Goal: Check status: Check status

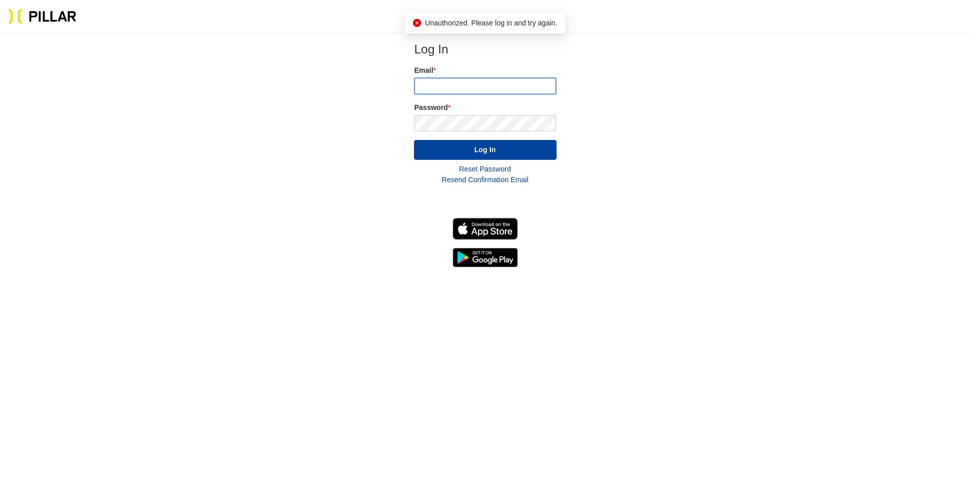
click at [452, 87] on input "email" at bounding box center [485, 86] width 142 height 16
type input "[PERSON_NAME][EMAIL_ADDRESS][PERSON_NAME][PERSON_NAME][DOMAIN_NAME]"
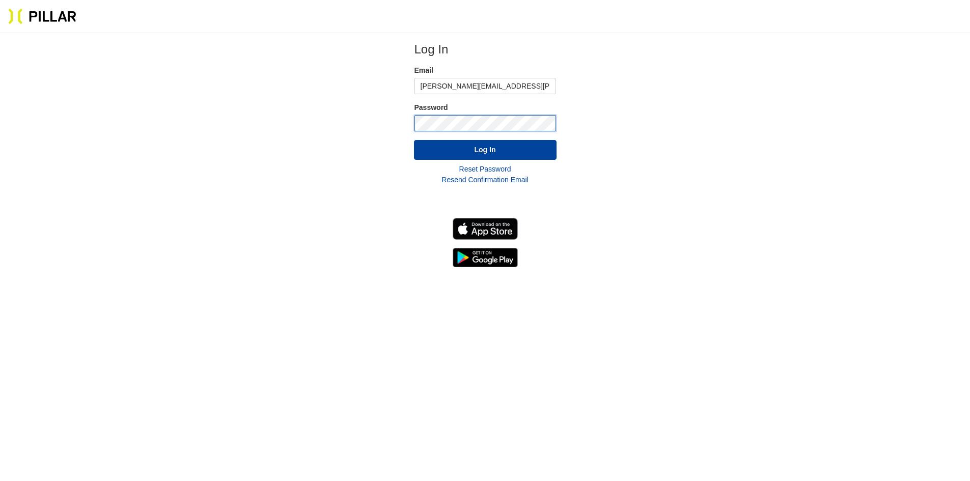
click at [414, 140] on button "Log In" at bounding box center [485, 150] width 143 height 20
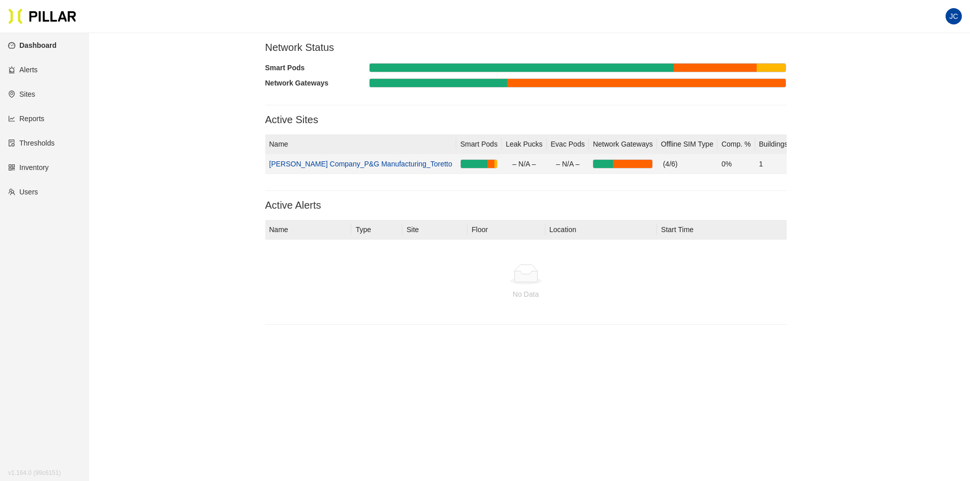
click at [358, 163] on link "[PERSON_NAME] Company_P&G Manufacturing_Toretto" at bounding box center [360, 164] width 183 height 8
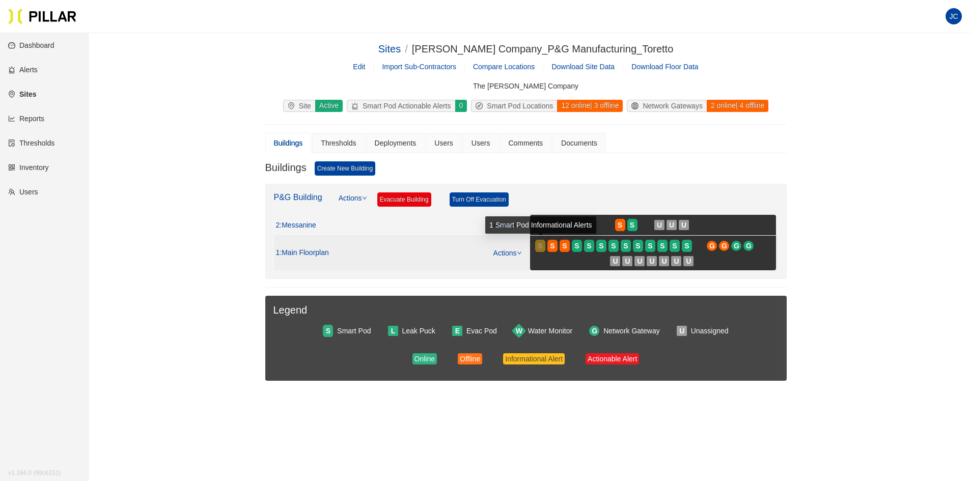
click at [537, 241] on div at bounding box center [540, 241] width 10 height 2
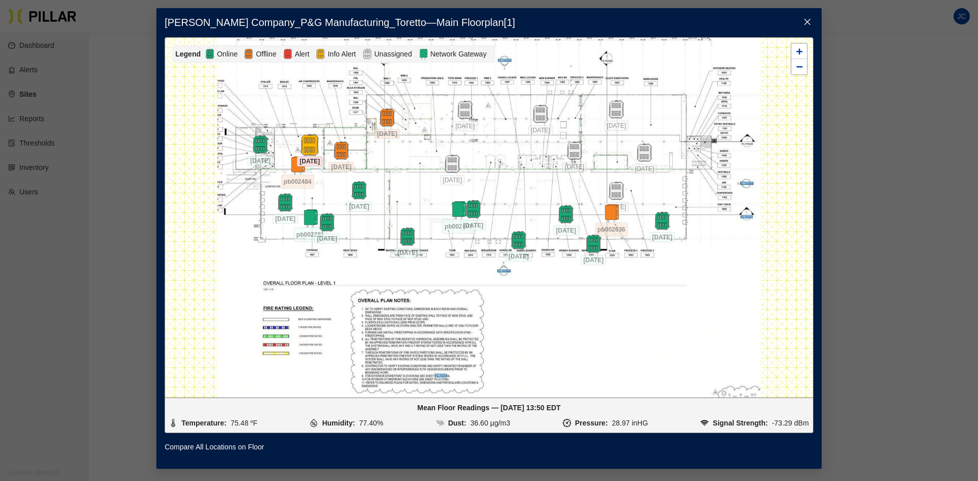
click at [310, 141] on img at bounding box center [310, 145] width 22 height 22
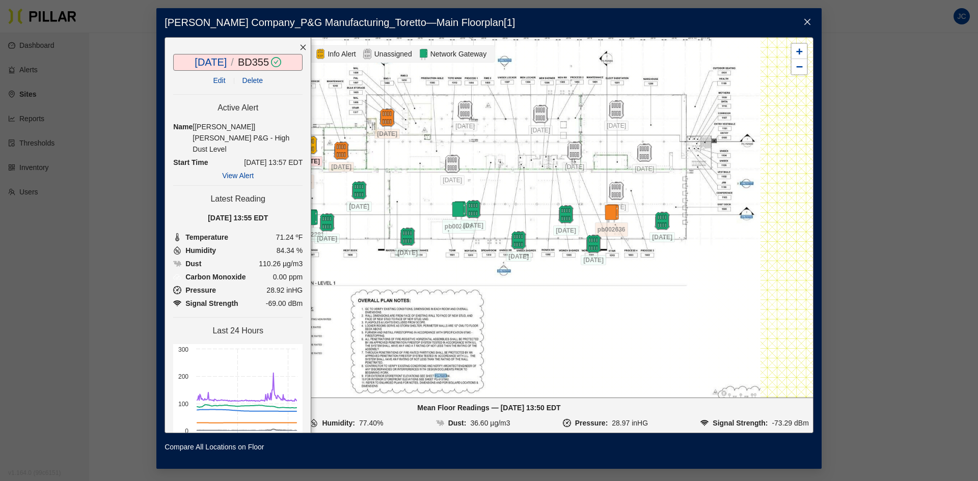
click at [299, 45] on icon "close" at bounding box center [302, 47] width 7 height 7
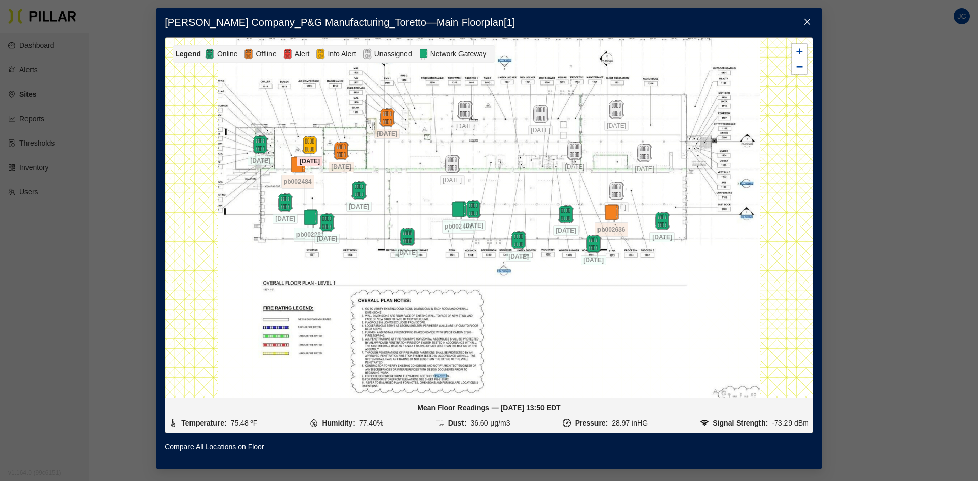
click at [807, 19] on icon "close" at bounding box center [807, 22] width 8 height 8
